Goal: Task Accomplishment & Management: Complete application form

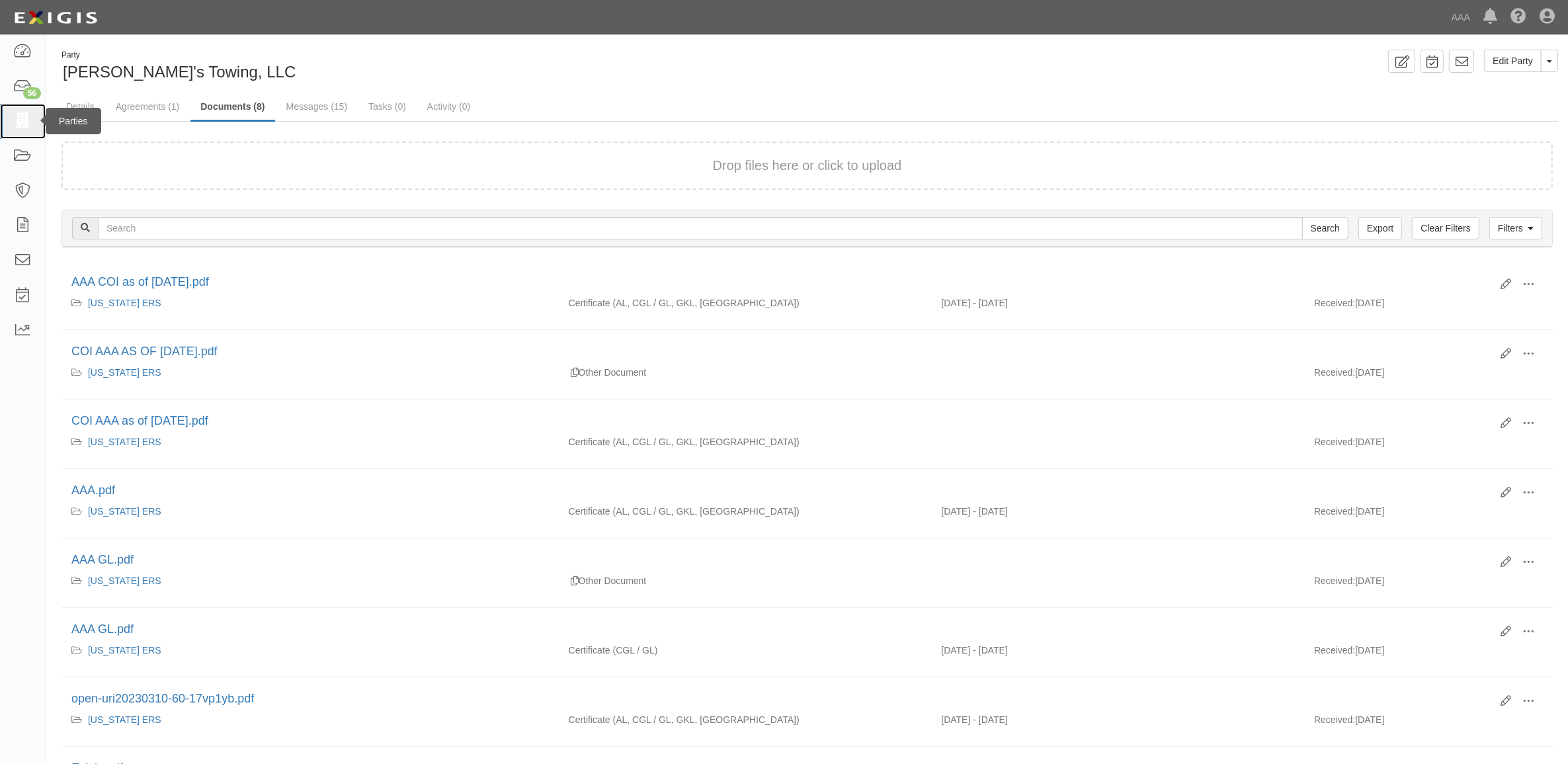
click at [27, 117] on icon at bounding box center [22, 121] width 19 height 15
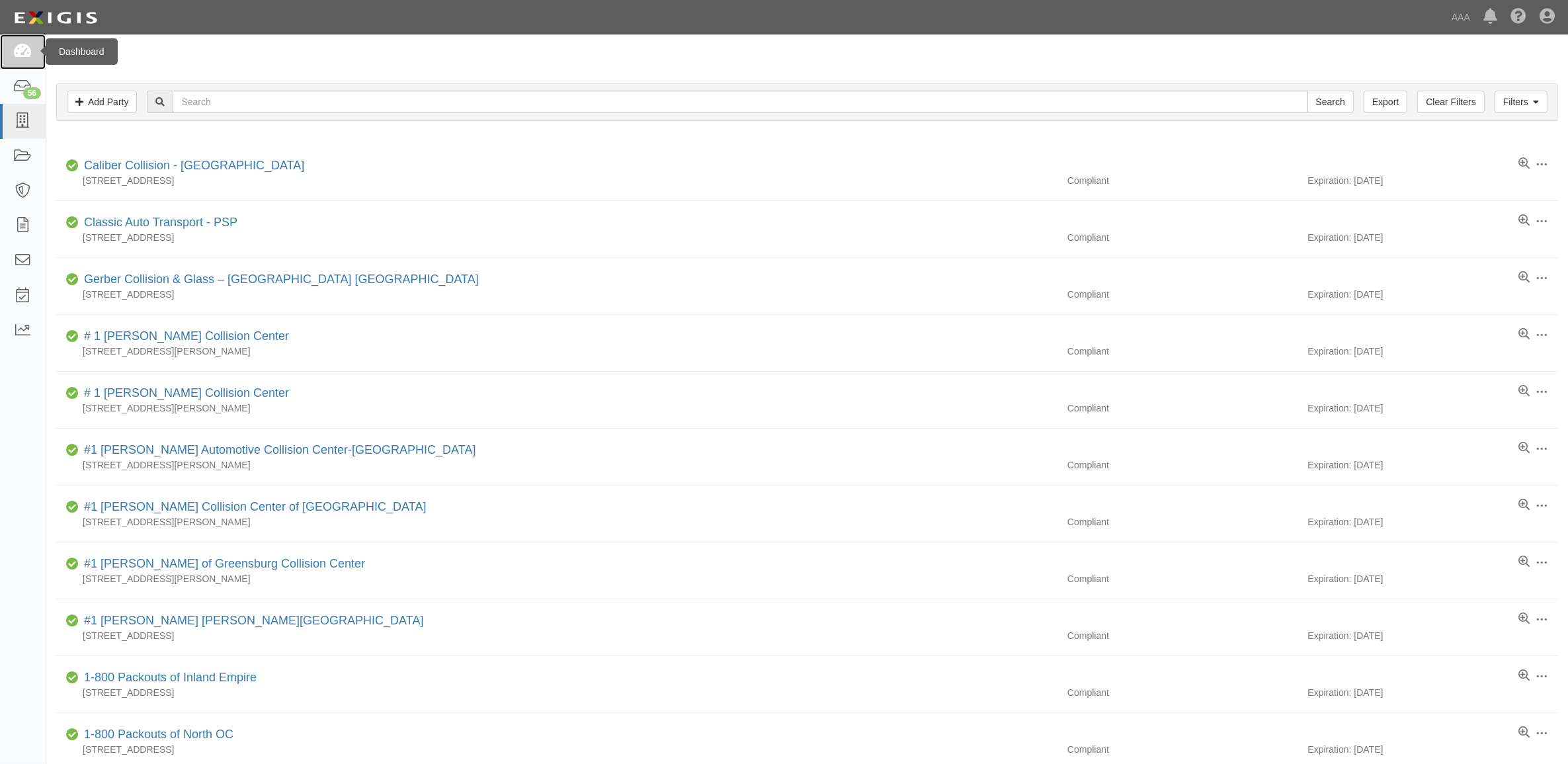
click at [17, 58] on icon at bounding box center [22, 51] width 19 height 15
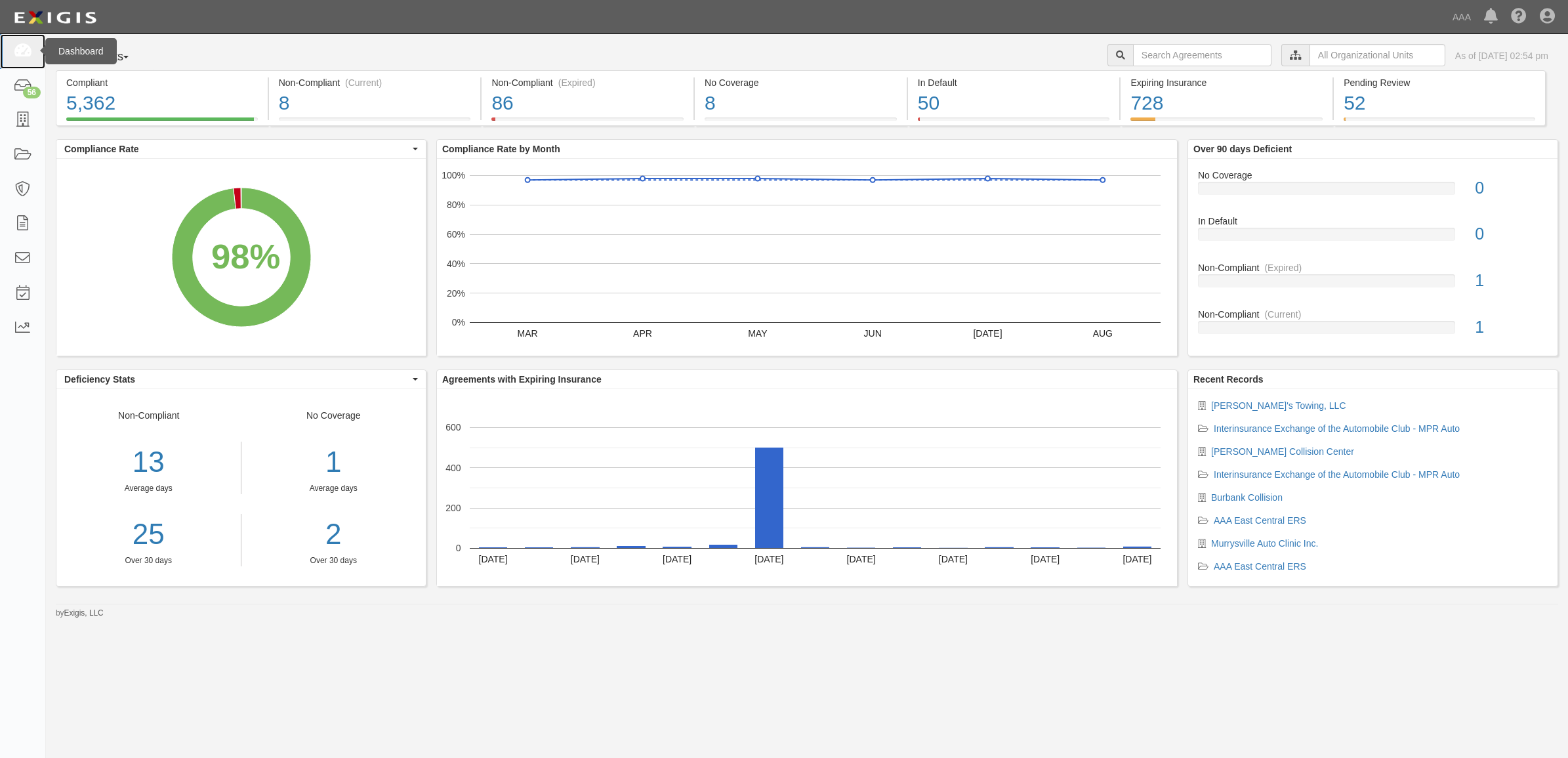
click at [7, 50] on link at bounding box center [22, 51] width 45 height 35
drag, startPoint x: 27, startPoint y: 54, endPoint x: 101, endPoint y: 74, distance: 76.7
click at [27, 54] on icon at bounding box center [22, 51] width 19 height 15
click at [28, 50] on icon at bounding box center [22, 51] width 19 height 15
click at [31, 52] on link at bounding box center [22, 51] width 45 height 35
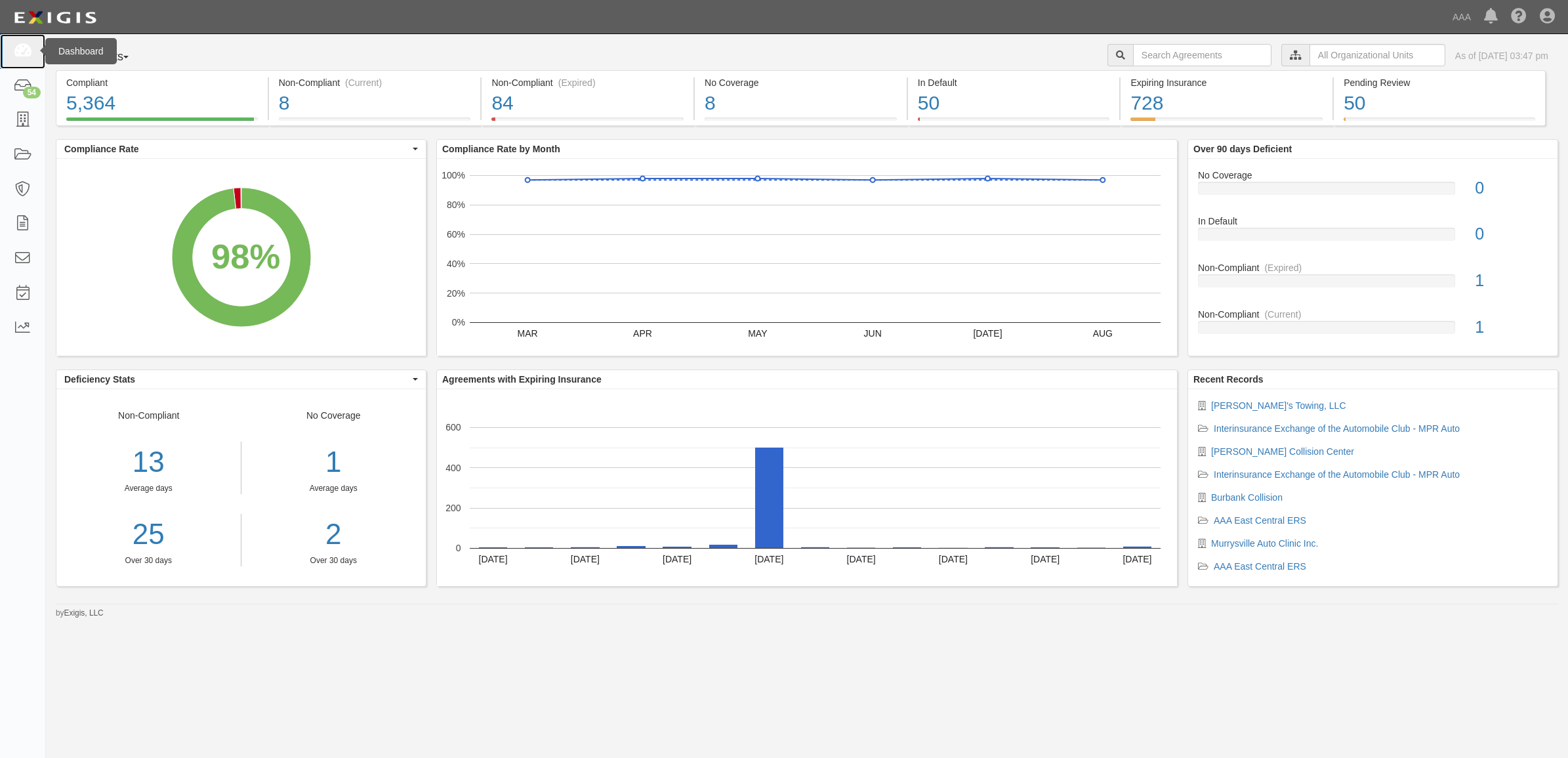
click at [28, 56] on icon at bounding box center [22, 51] width 19 height 15
click at [20, 116] on icon at bounding box center [22, 120] width 19 height 15
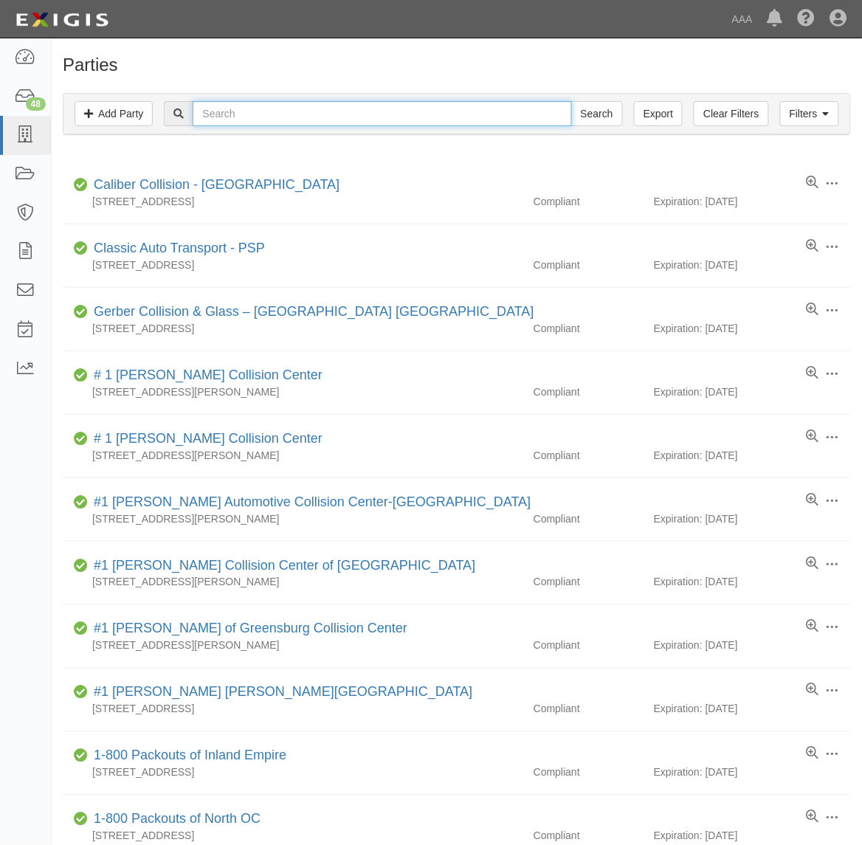
click at [277, 109] on input "text" at bounding box center [382, 113] width 378 height 25
type input "144213"
click at [571, 101] on input "Search" at bounding box center [597, 113] width 52 height 25
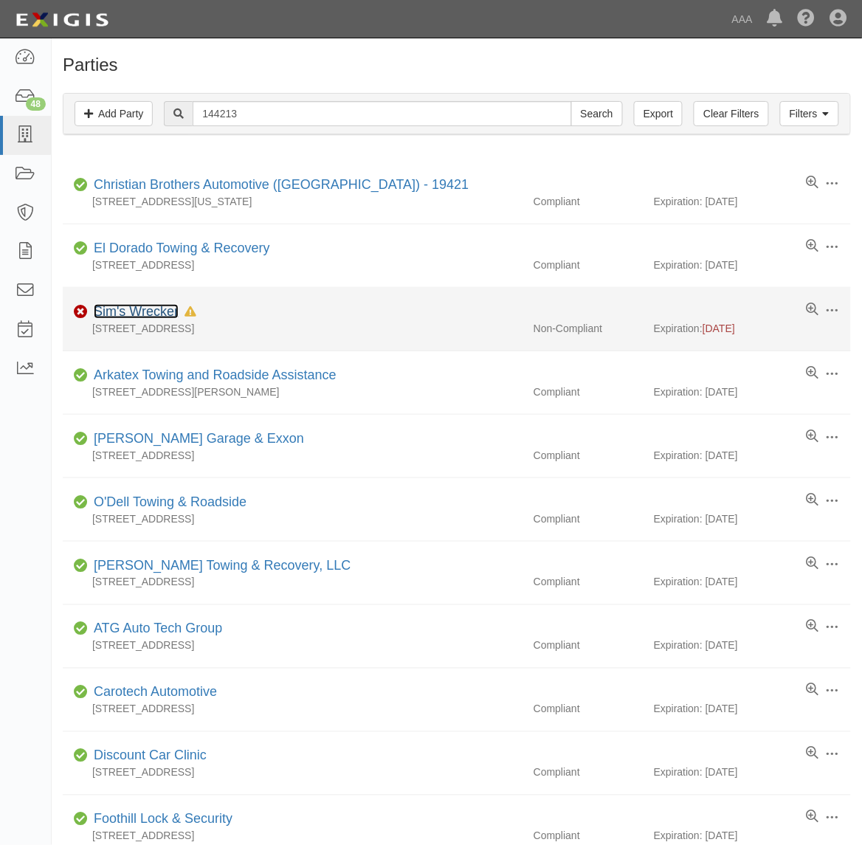
click at [167, 308] on link "Sim's Wrecker" at bounding box center [136, 311] width 85 height 15
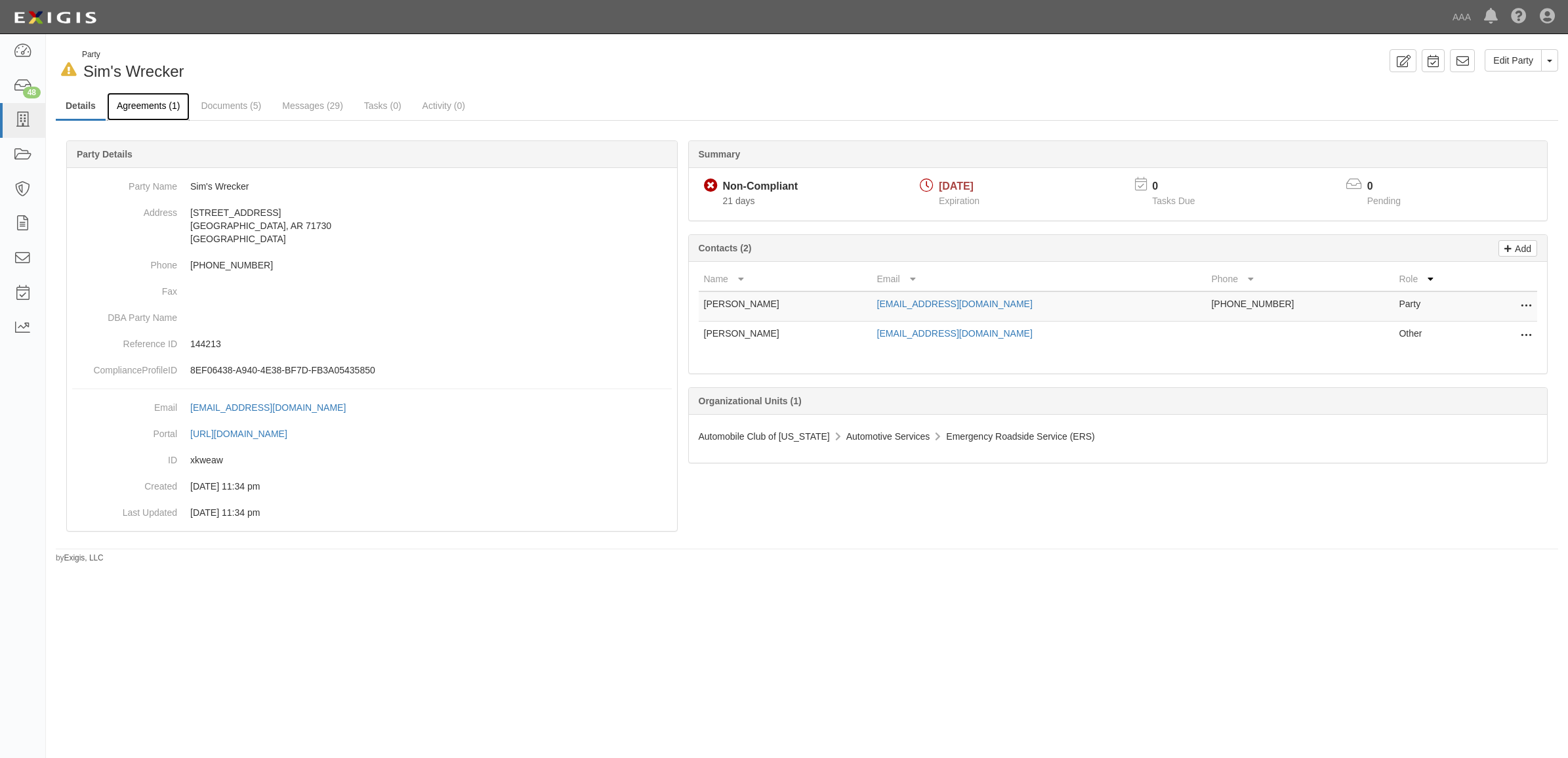
click at [169, 109] on link "Agreements (1)" at bounding box center [148, 107] width 83 height 28
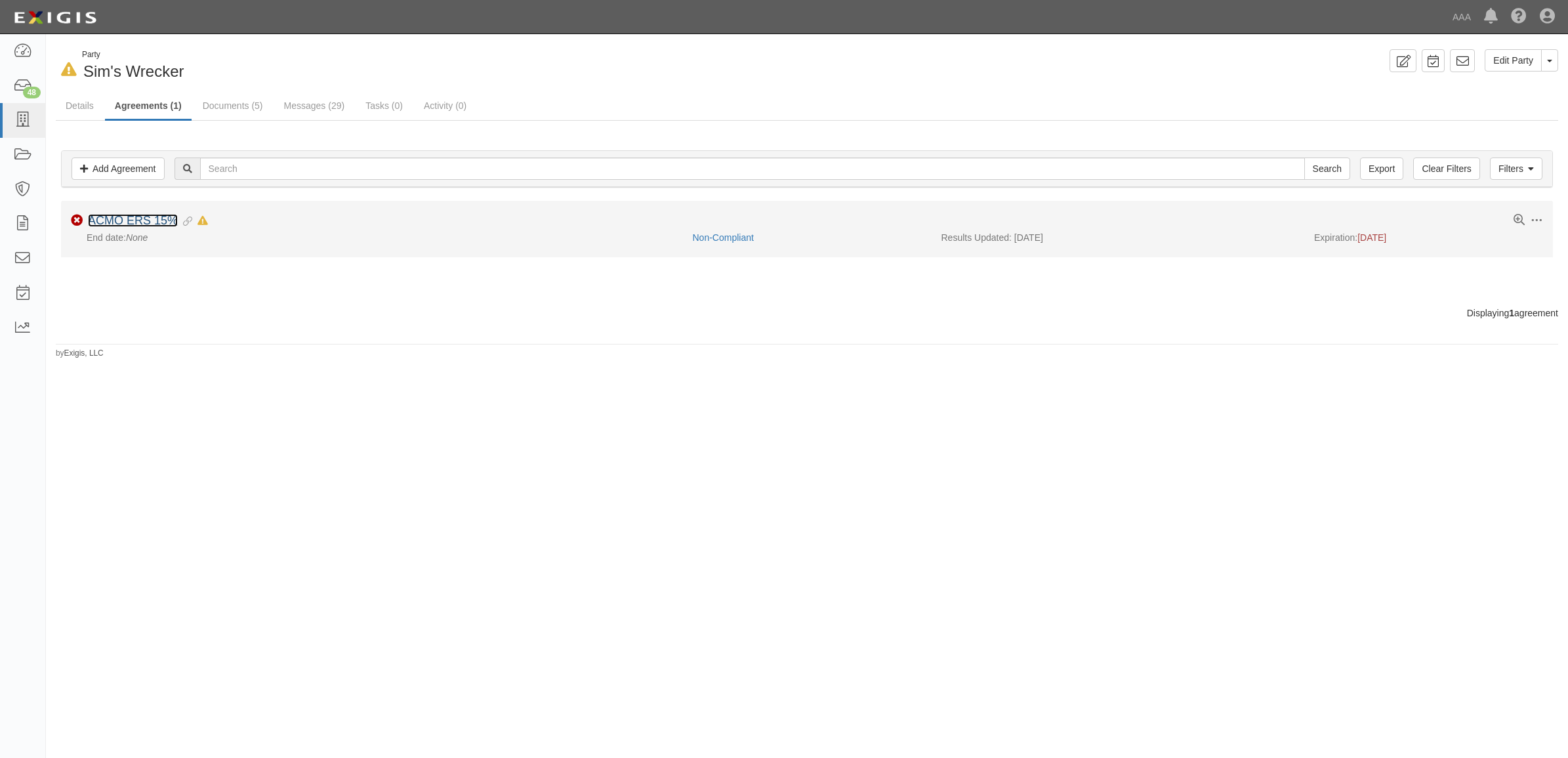
click at [147, 219] on link "ACMO ERS 15%" at bounding box center [133, 221] width 90 height 13
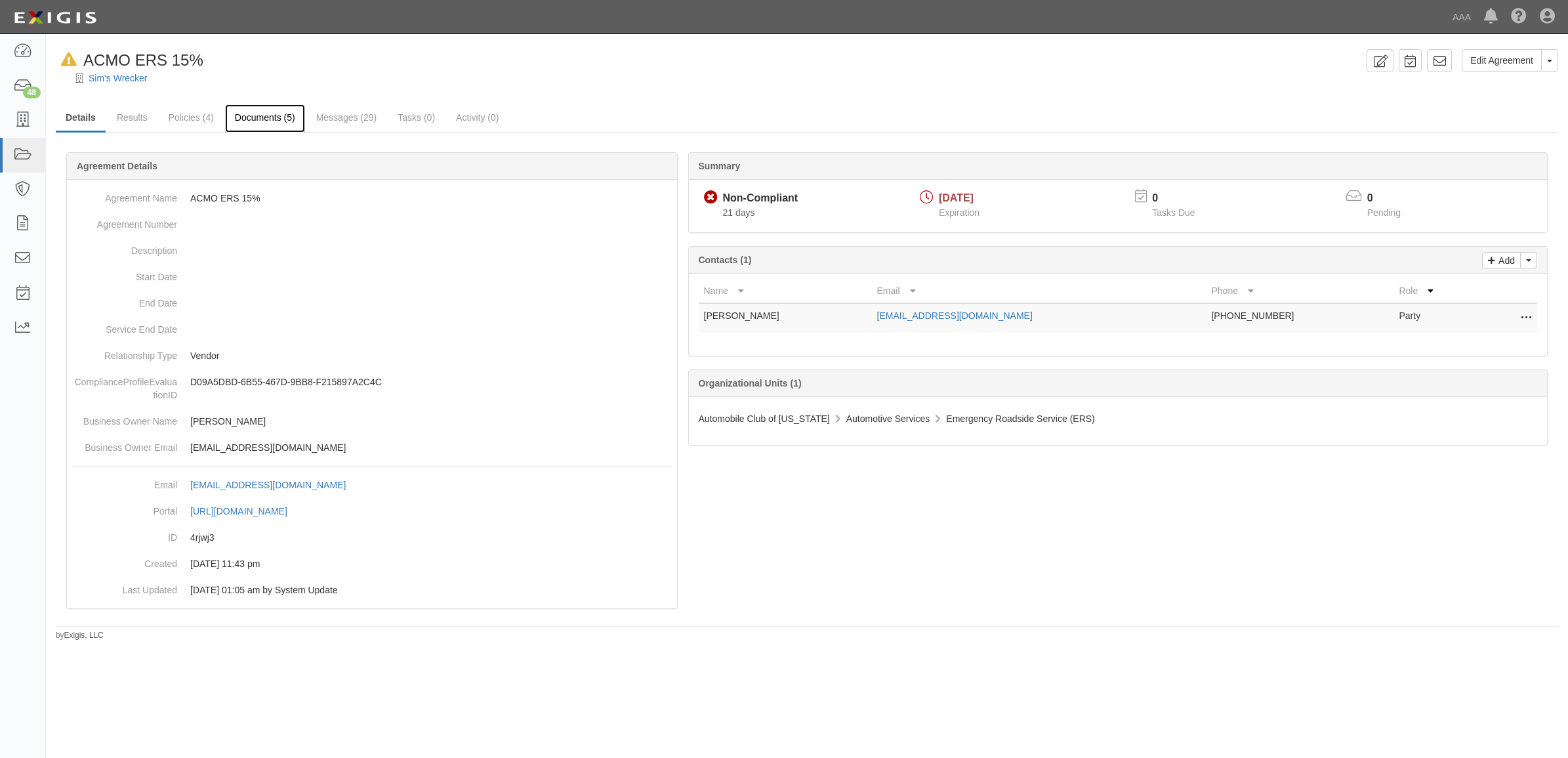
click at [264, 117] on link "Documents (5)" at bounding box center [265, 118] width 80 height 28
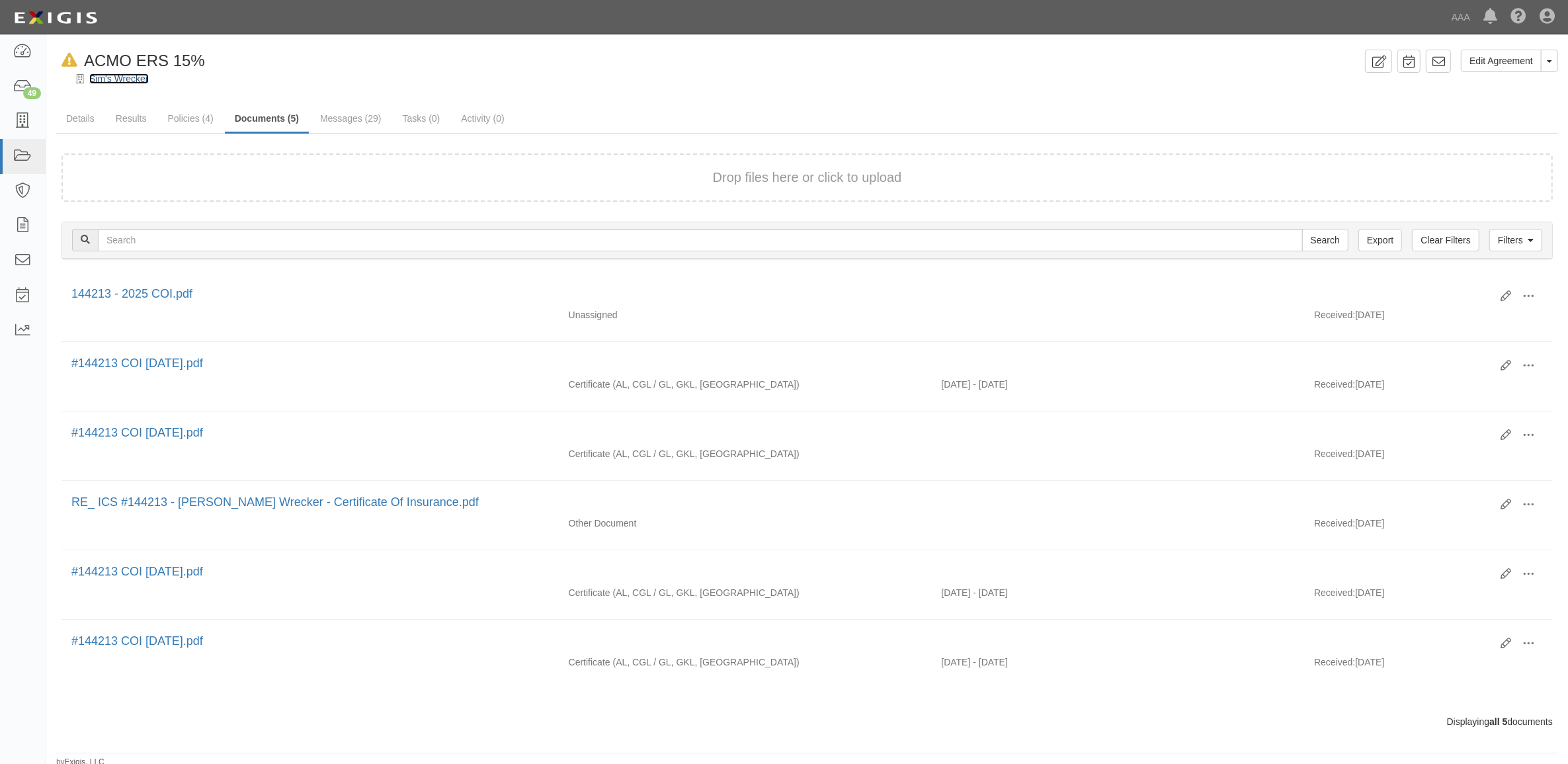
click at [121, 83] on link "Sim's Wrecker" at bounding box center [119, 79] width 59 height 11
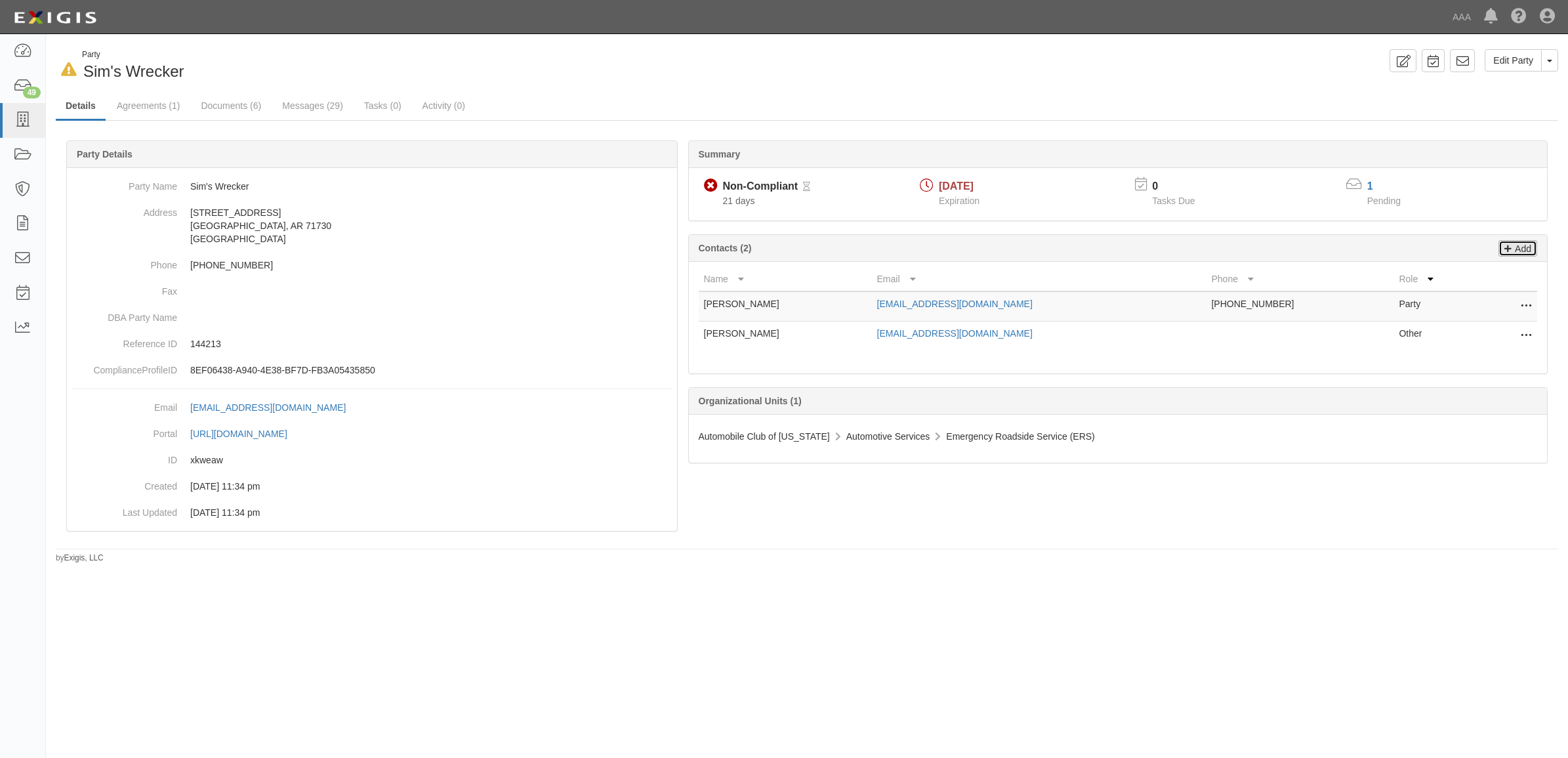
click at [1525, 245] on p "Add" at bounding box center [1522, 248] width 20 height 15
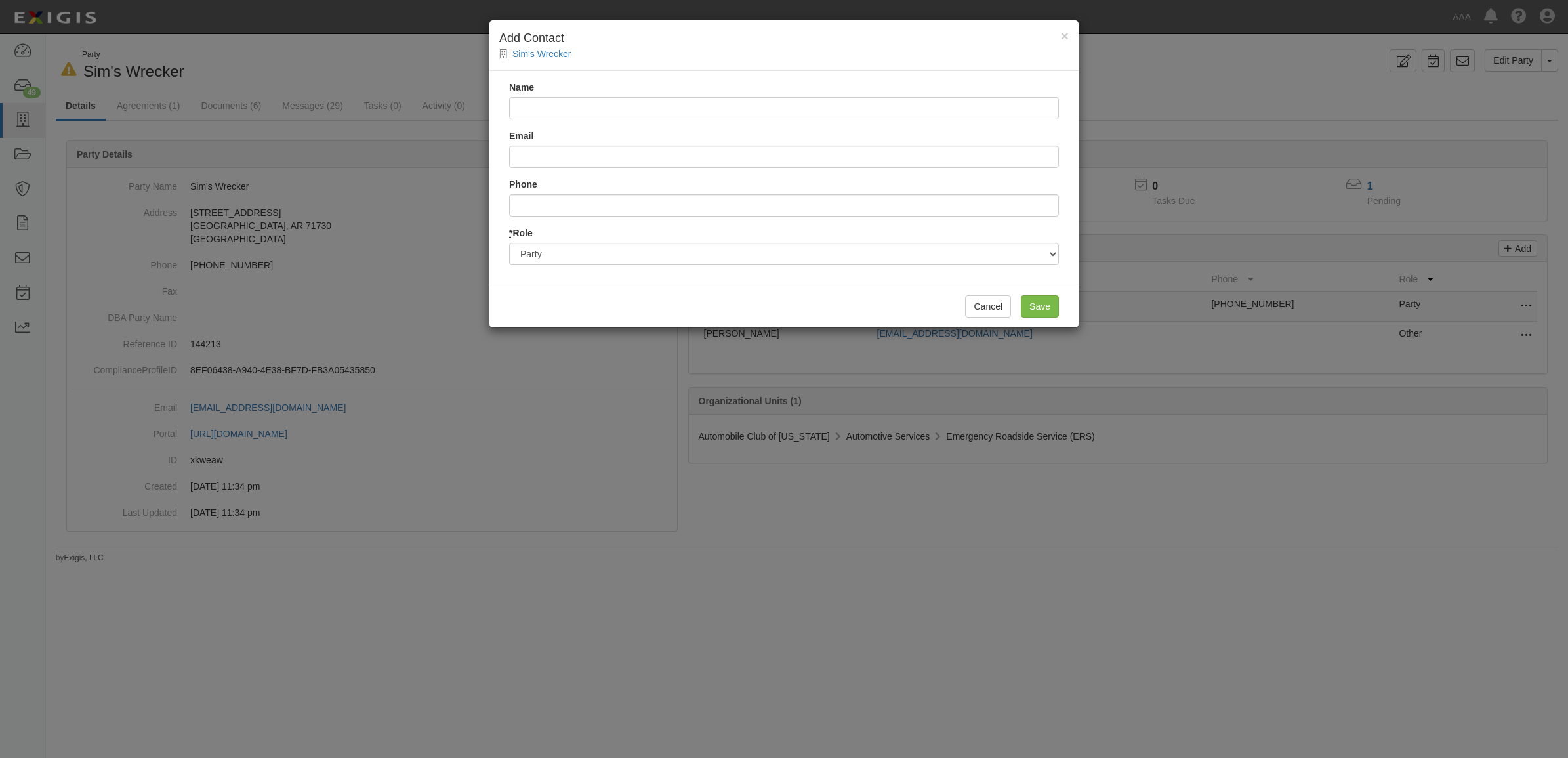
click at [678, 106] on input "Name" at bounding box center [784, 108] width 550 height 22
type input "Progressive Insurance"
type input "progressivecommerical"
drag, startPoint x: 689, startPoint y: 101, endPoint x: 568, endPoint y: 107, distance: 121.1
click at [568, 107] on input "Progressive Insurance" at bounding box center [784, 108] width 550 height 22
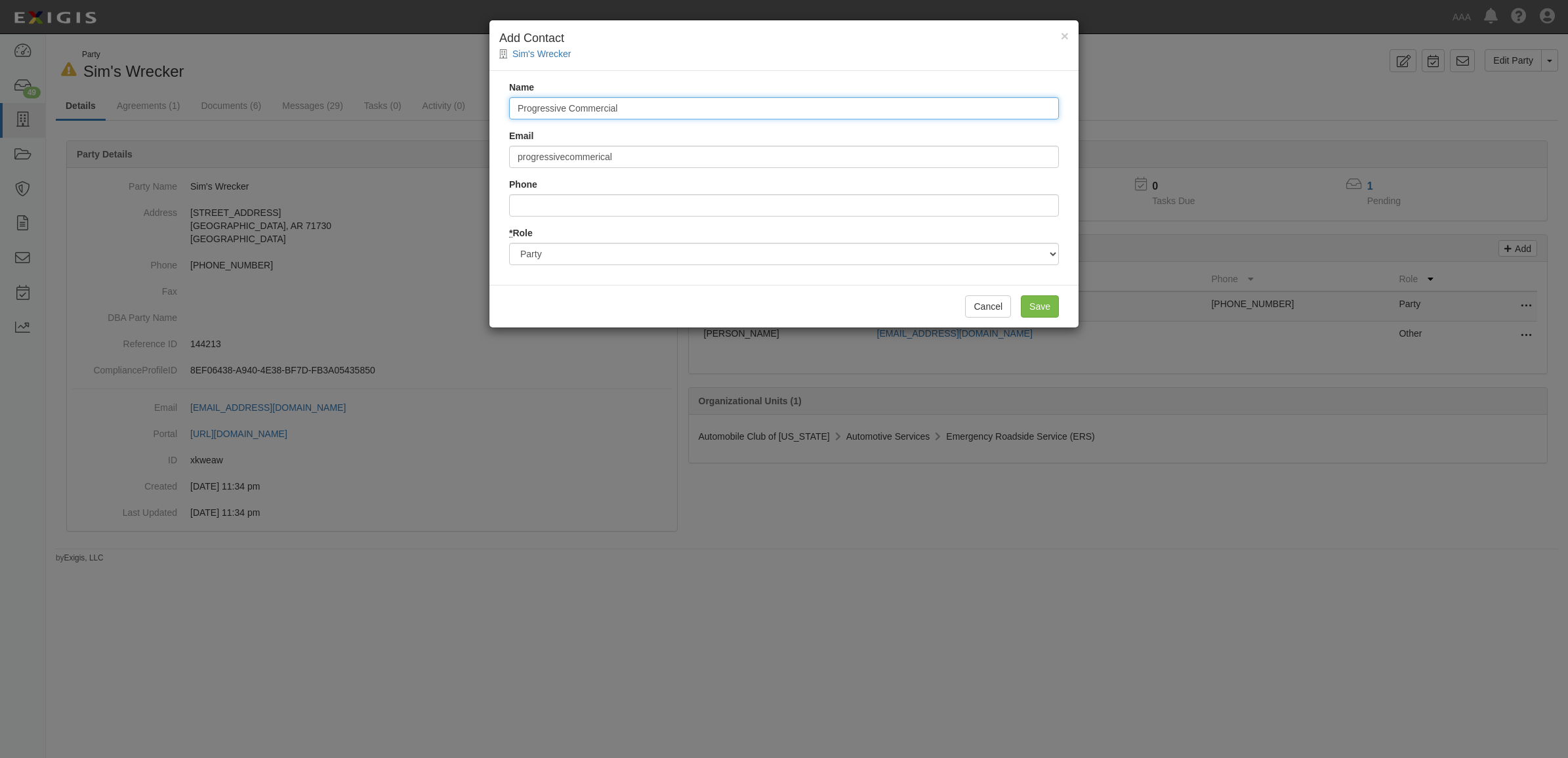
type input "Progressive Commercial"
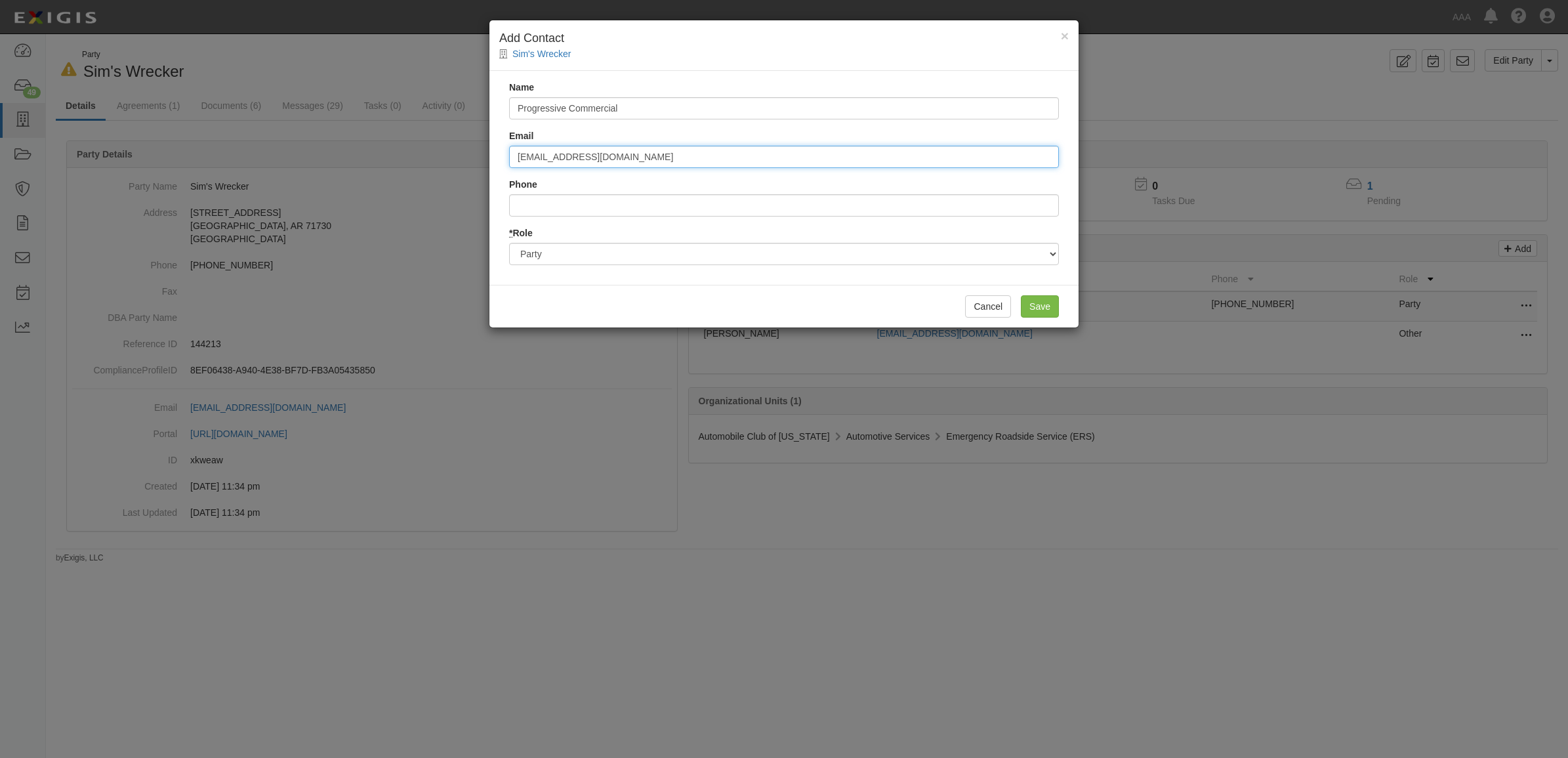
type input "progressivecommerical@email.progressive.com"
type input "8004444487"
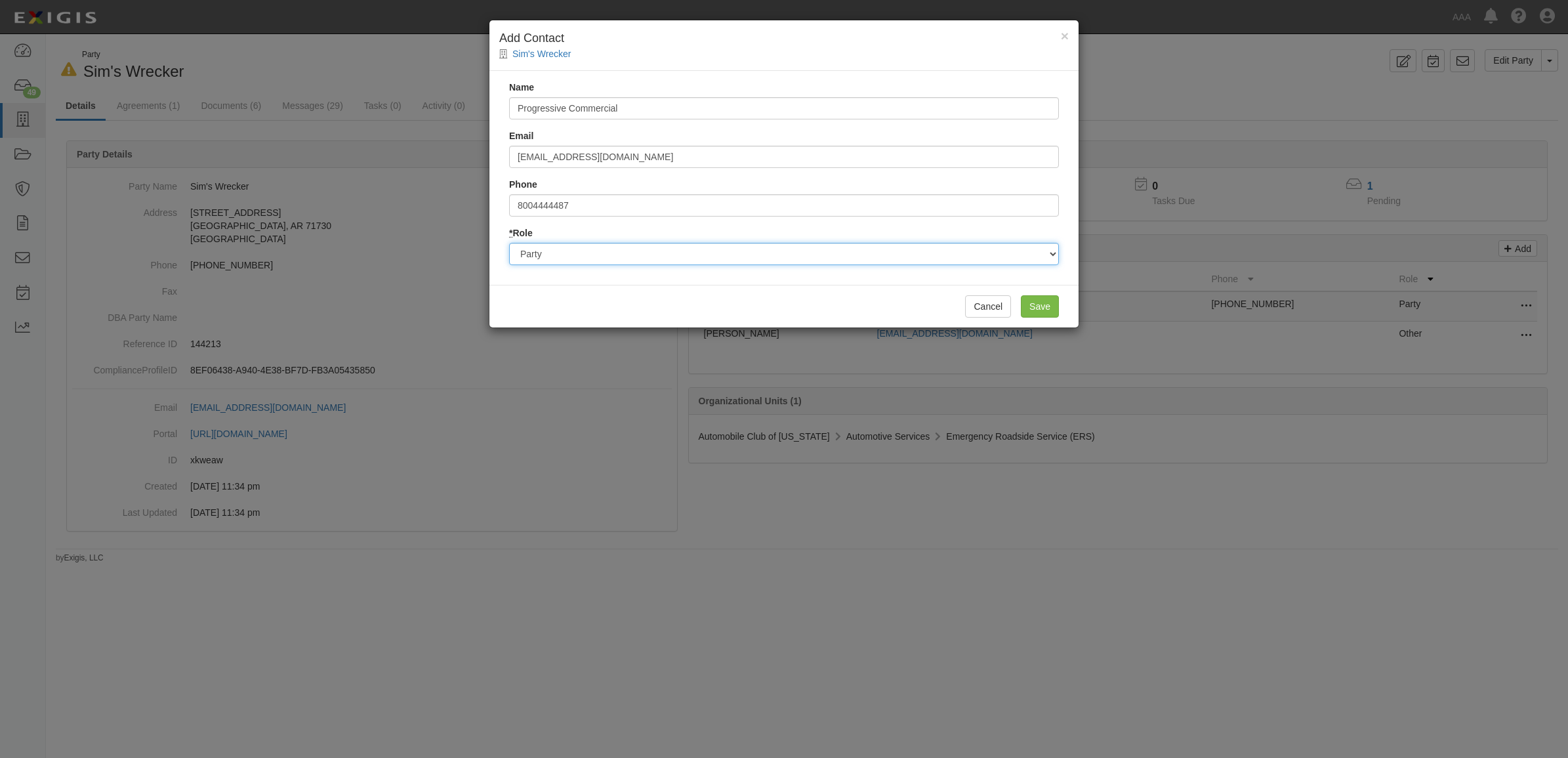
drag, startPoint x: 707, startPoint y: 249, endPoint x: 695, endPoint y: 260, distance: 16.3
click at [707, 249] on select "Party Broker Other" at bounding box center [784, 254] width 550 height 22
select select "Broker"
click at [510, 243] on select "Party Broker Other" at bounding box center [784, 254] width 550 height 22
click at [1049, 301] on input "Save" at bounding box center [1040, 306] width 38 height 22
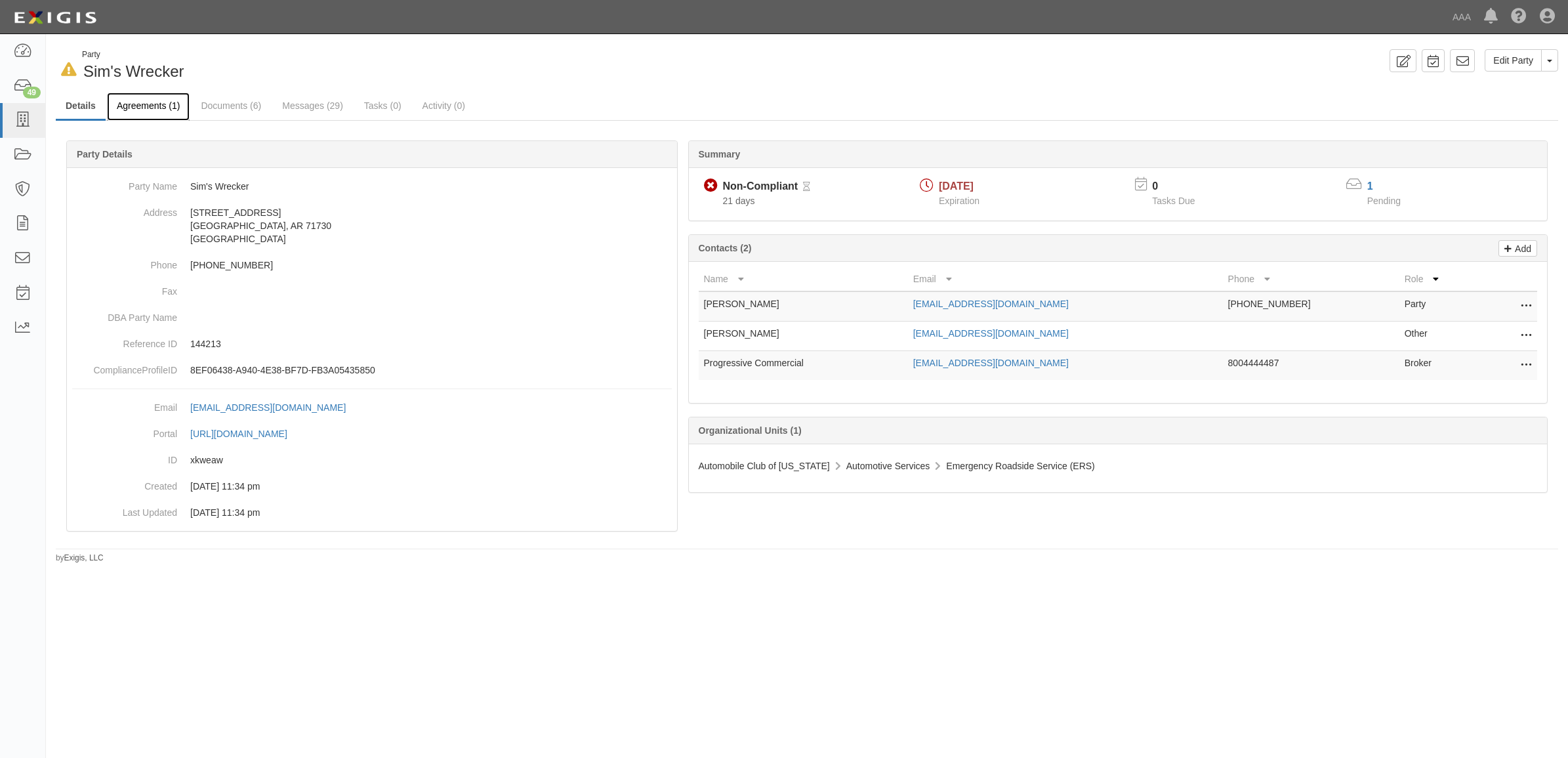
click at [153, 100] on link "Agreements (1)" at bounding box center [148, 107] width 83 height 28
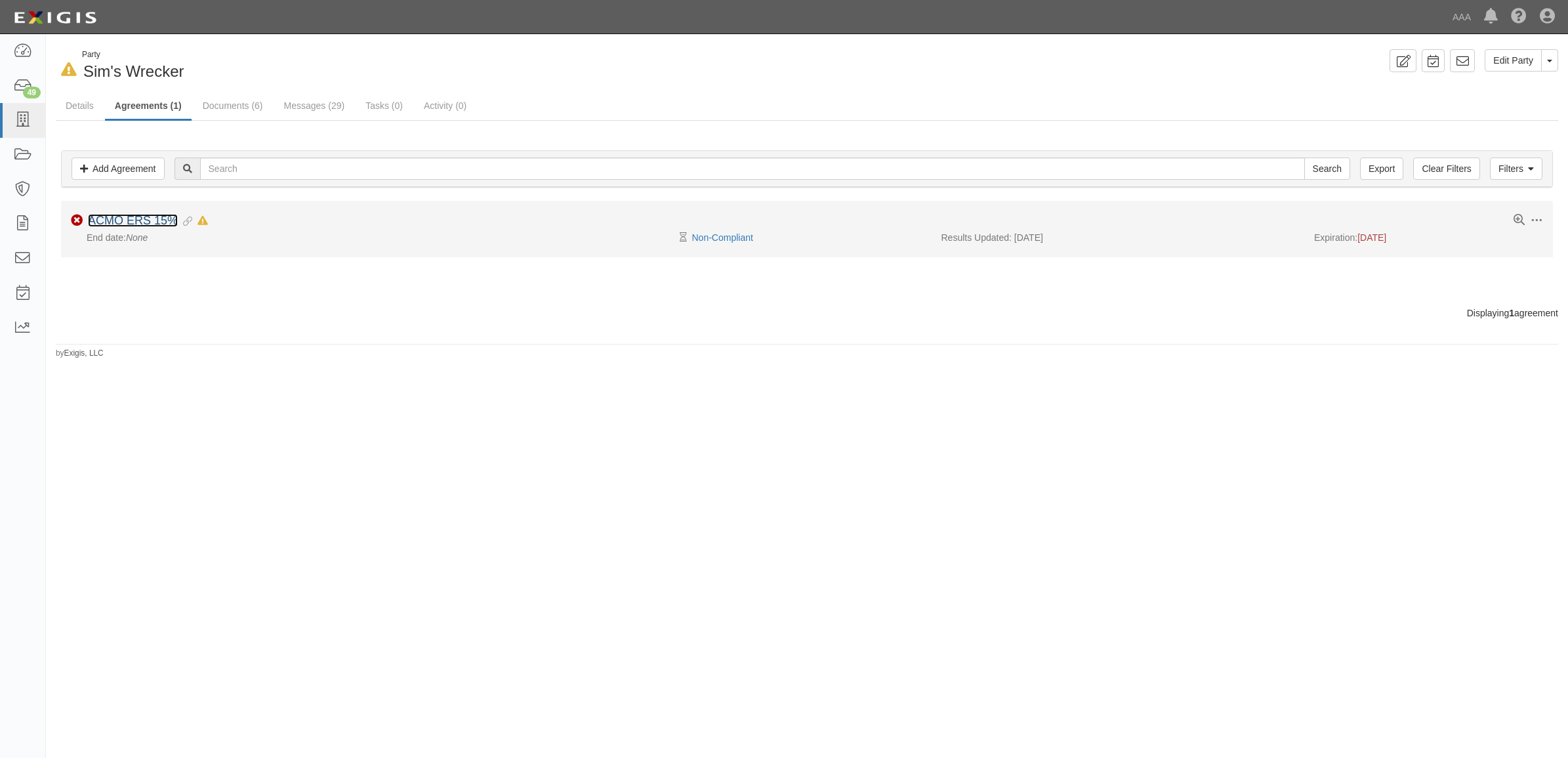
click at [140, 220] on link "ACMO ERS 15%" at bounding box center [133, 221] width 90 height 13
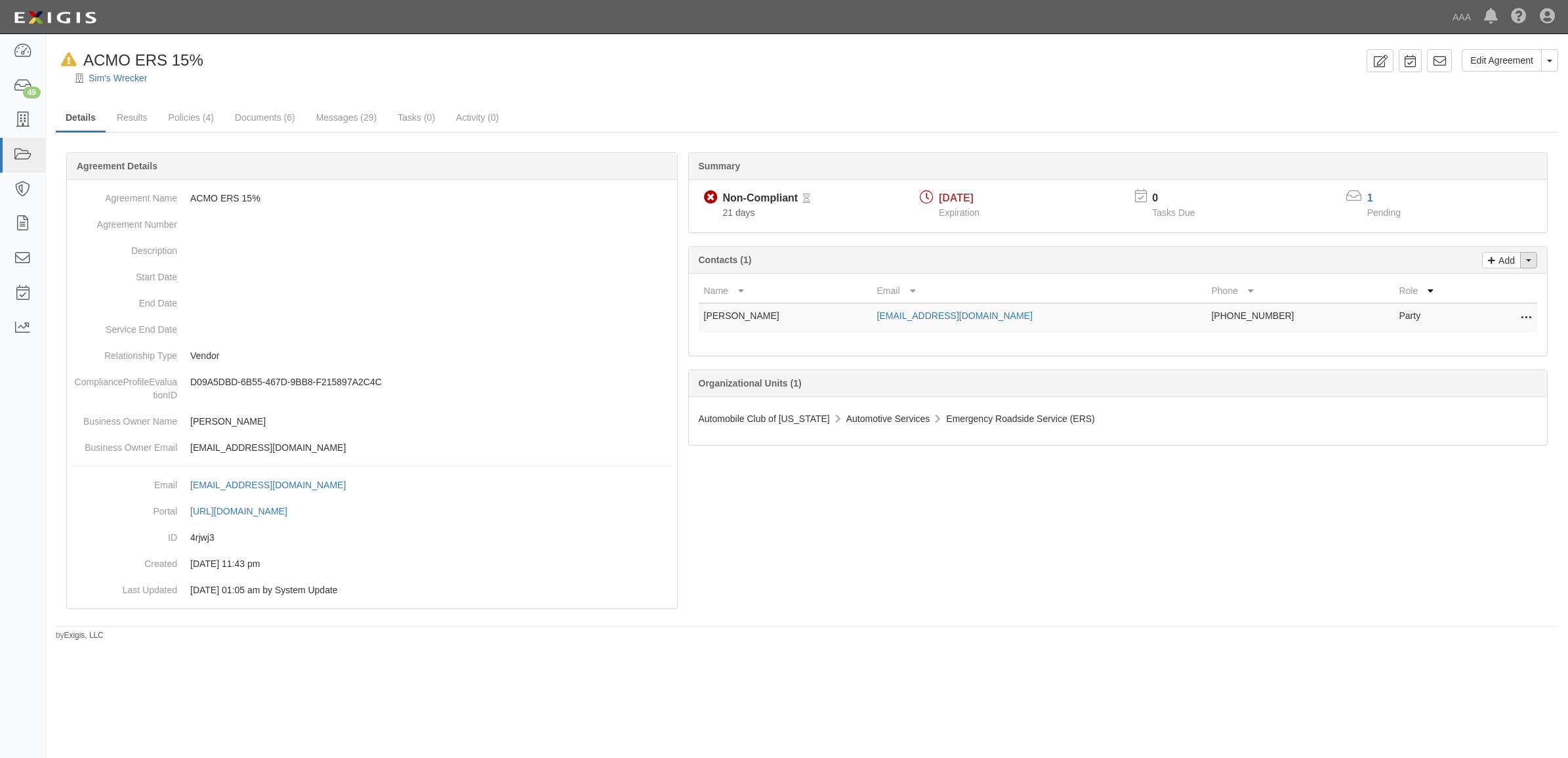
click at [1531, 262] on button "Toggle Contact Dropdown" at bounding box center [1528, 260] width 17 height 16
click at [1483, 297] on th "Role" at bounding box center [1439, 291] width 92 height 24
click at [1531, 262] on span "button" at bounding box center [1529, 260] width 5 height 3
click at [1501, 284] on link "Change contacts" at bounding box center [1484, 283] width 104 height 17
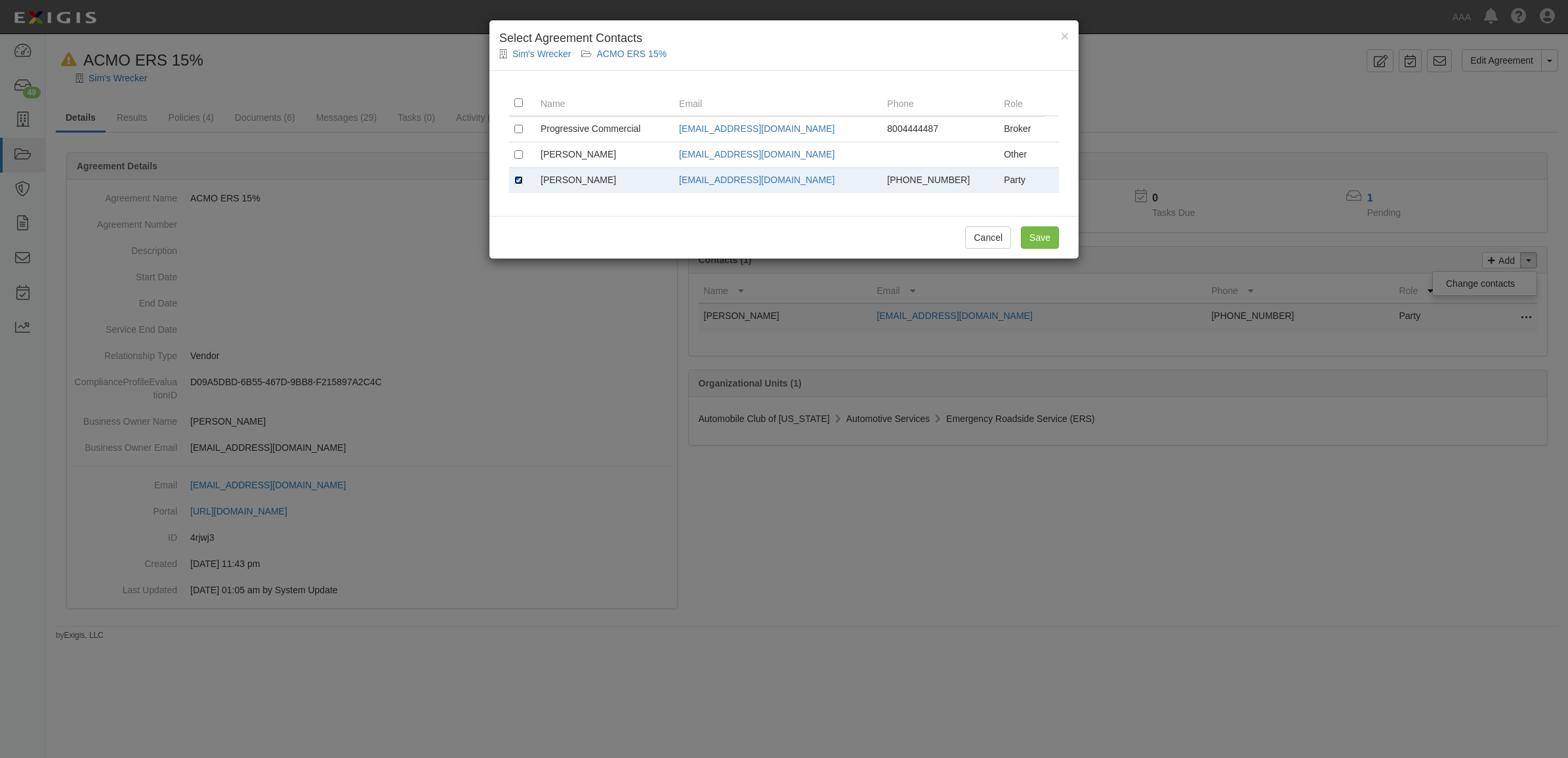
click at [520, 179] on input "checkbox" at bounding box center [519, 181] width 9 height 9
checkbox input "false"
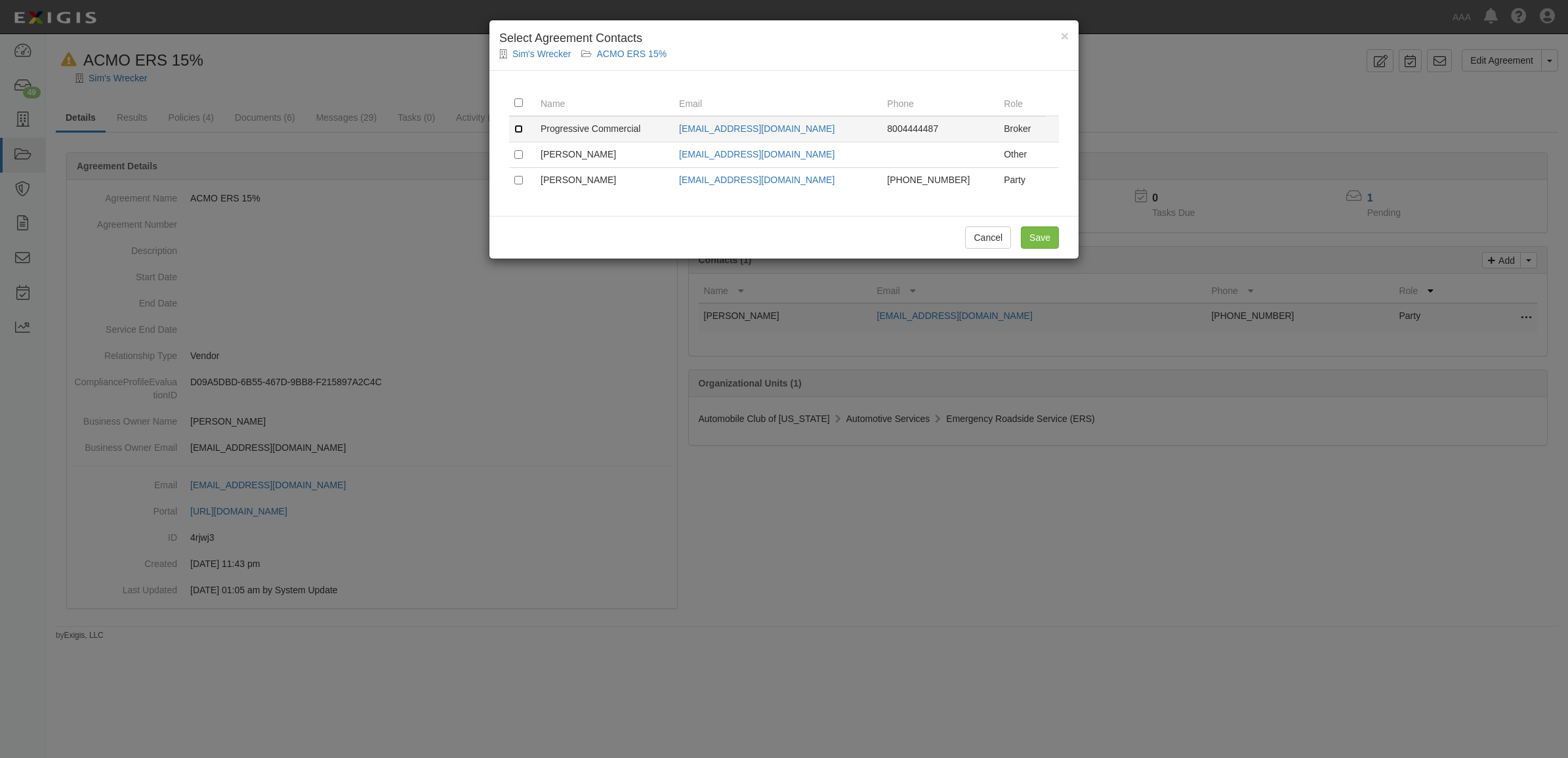
click at [522, 126] on input "checkbox" at bounding box center [519, 129] width 9 height 9
checkbox input "true"
click at [1040, 235] on input "Save" at bounding box center [1040, 238] width 38 height 22
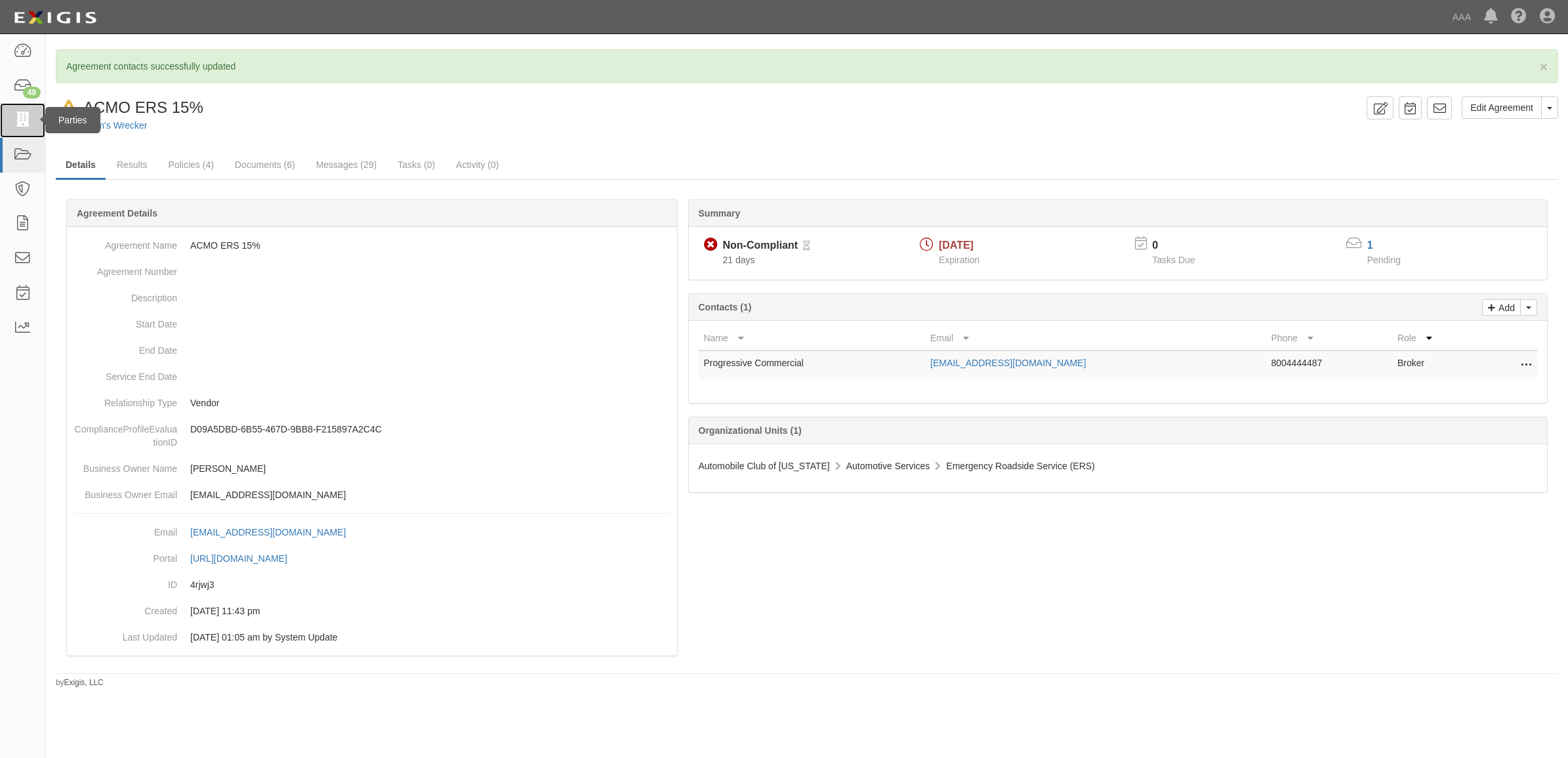
click at [28, 125] on icon at bounding box center [22, 120] width 19 height 15
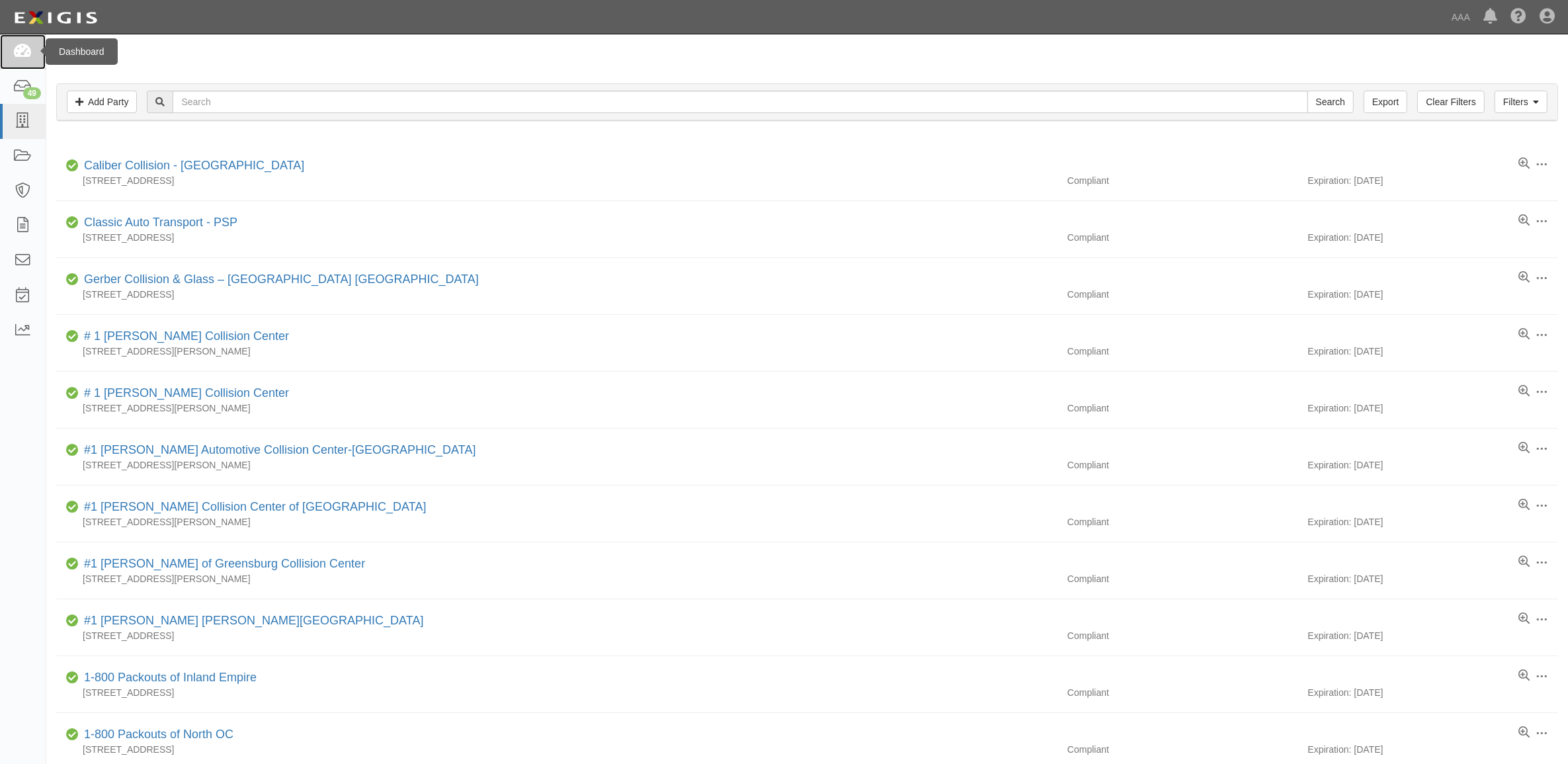
click at [28, 44] on icon at bounding box center [22, 51] width 19 height 15
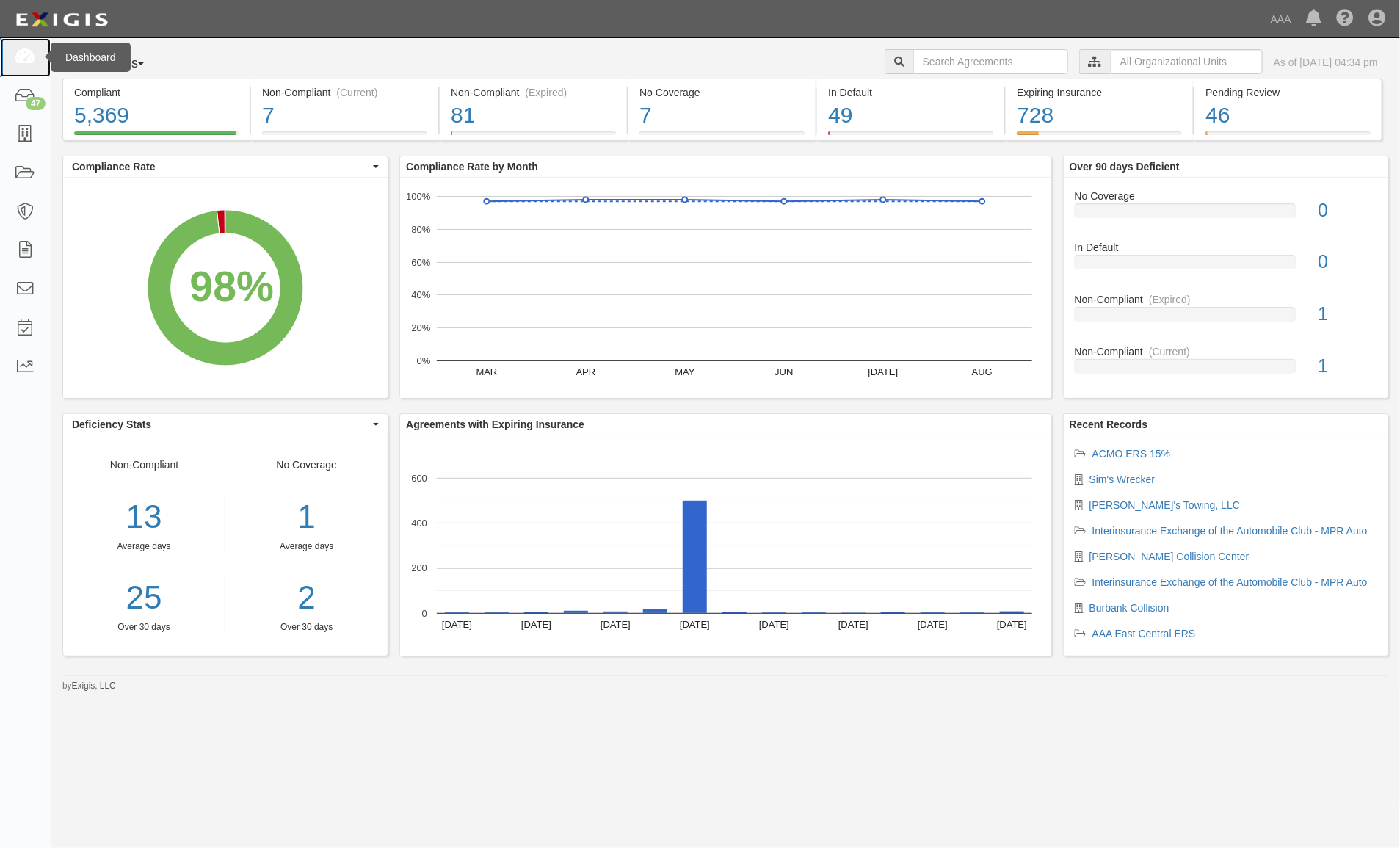
click at [28, 63] on icon at bounding box center [25, 57] width 21 height 17
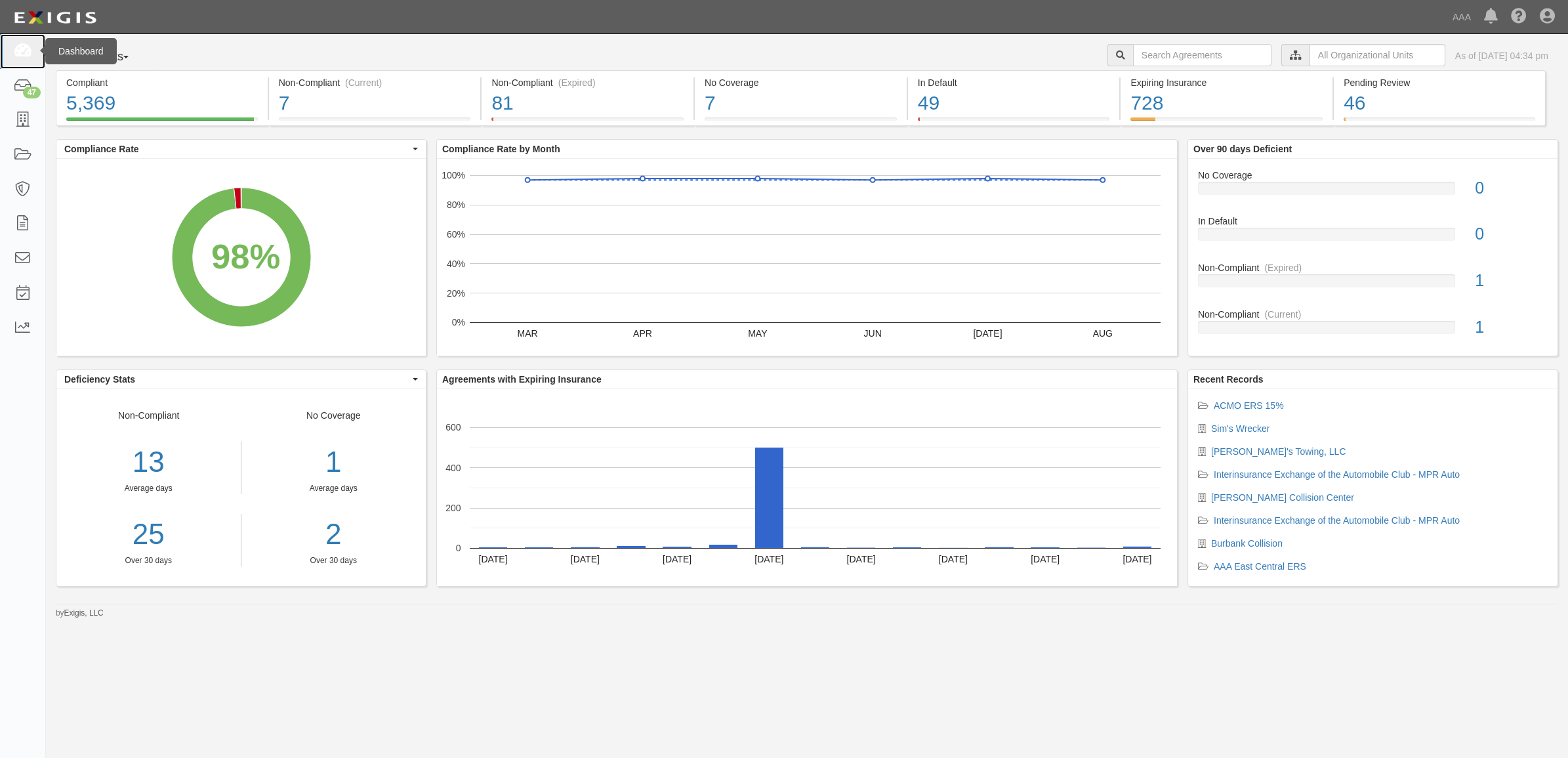
click at [24, 47] on icon at bounding box center [22, 51] width 19 height 15
click at [16, 44] on icon at bounding box center [22, 51] width 19 height 15
